Goal: Task Accomplishment & Management: Manage account settings

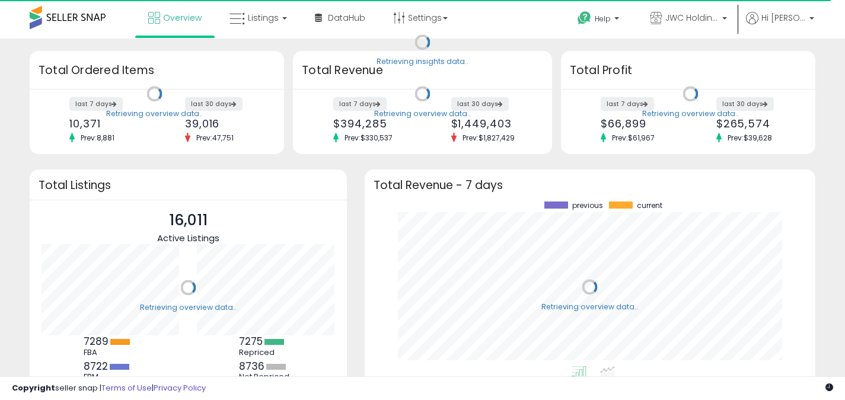
scroll to position [119, 155]
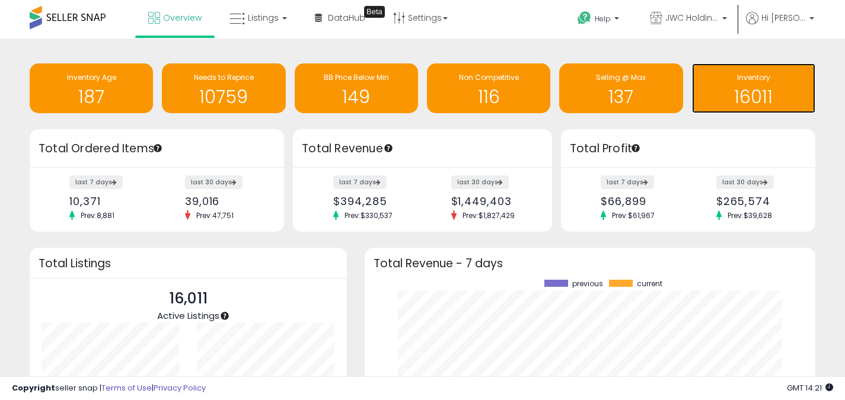
click at [769, 91] on h1 "16011" at bounding box center [753, 97] width 111 height 20
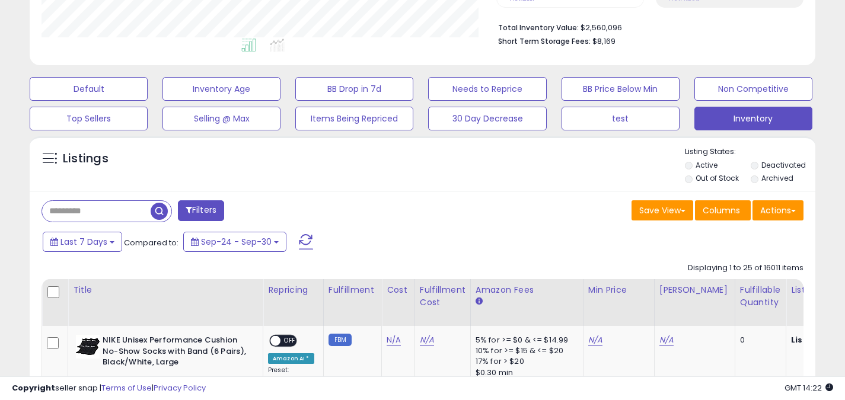
scroll to position [356, 0]
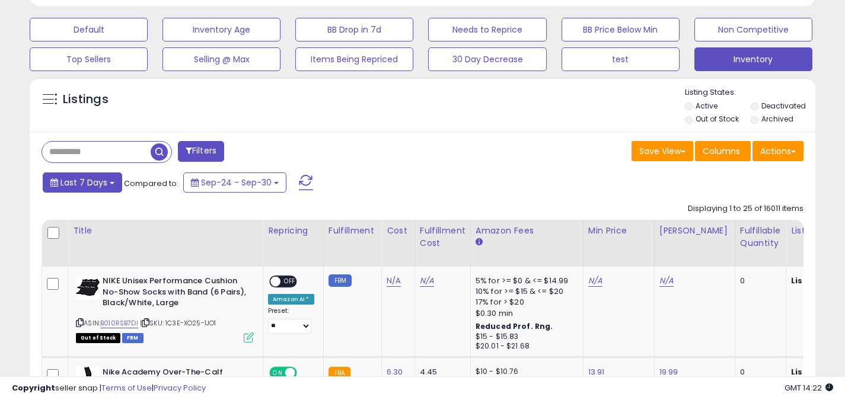
click at [115, 183] on button "Last 7 Days" at bounding box center [82, 182] width 79 height 20
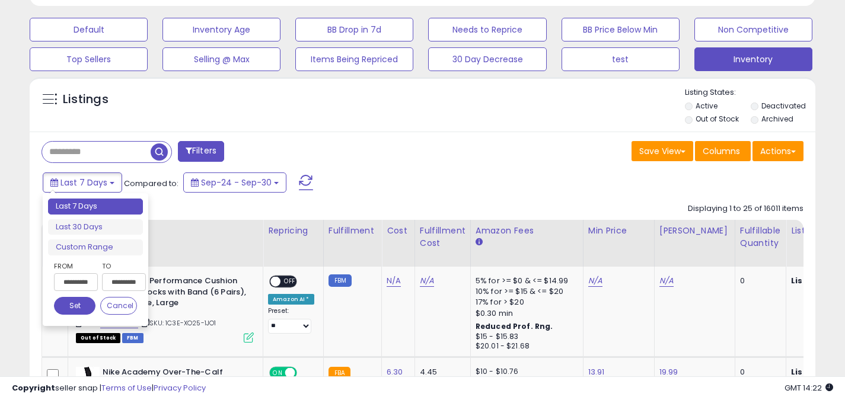
click at [111, 209] on li "Last 7 Days" at bounding box center [95, 207] width 95 height 16
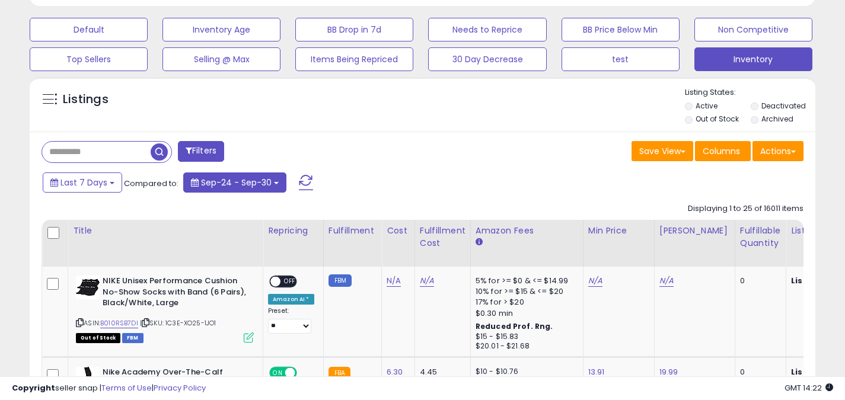
click at [270, 183] on button "Sep-24 - Sep-30" at bounding box center [234, 182] width 103 height 20
click at [461, 177] on div "Last 7 Days Compared to: Sep-24 - Sep-30" at bounding box center [325, 184] width 571 height 27
click at [782, 153] on button "Actions" at bounding box center [777, 151] width 51 height 20
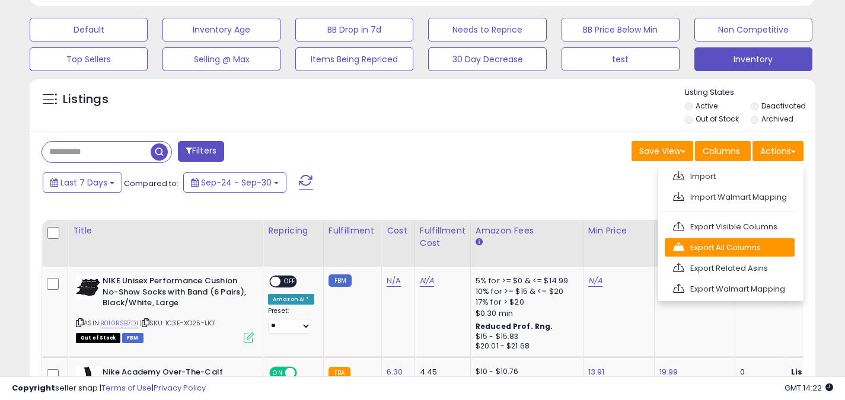
click at [769, 251] on link "Export All Columns" at bounding box center [729, 247] width 130 height 18
